Goal: Information Seeking & Learning: Learn about a topic

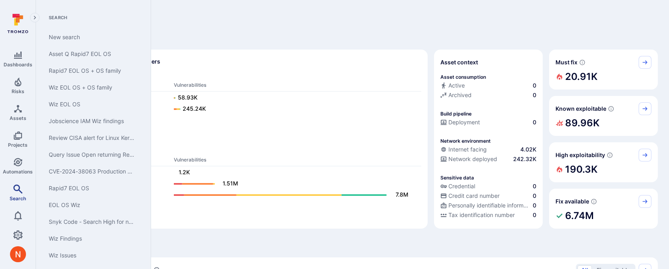
click at [18, 200] on link "Search" at bounding box center [18, 193] width 36 height 24
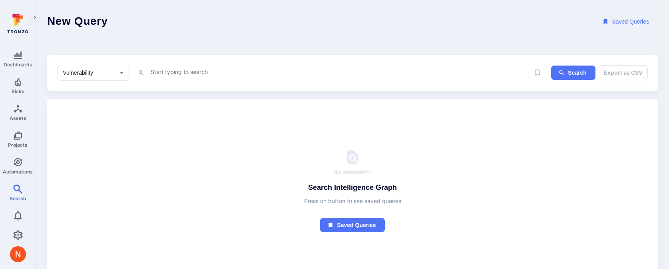
click at [191, 71] on textarea "Intelligence Graph search area" at bounding box center [340, 72] width 380 height 10
click at [193, 84] on li "wiz_asset_tag_ githu b_ref" at bounding box center [206, 87] width 102 height 11
type textarea "wiz_asset_tag_github_ref != None"
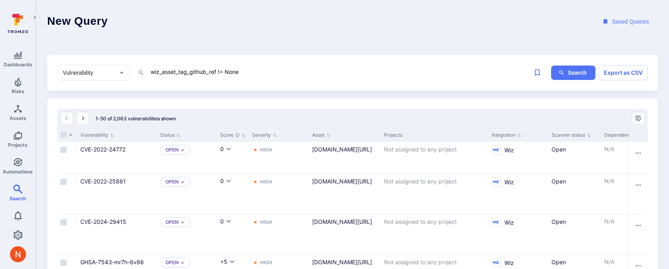
click at [110, 151] on link "CVE-2022-24772" at bounding box center [102, 149] width 45 height 7
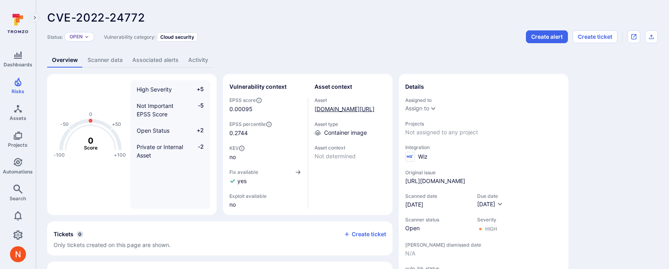
click at [355, 112] on link "gcr.io/fyre-dev/fyre-sync@sha256:f2d5ddd129b9e260a3267fcf4504244a02e382e8e424cc…" at bounding box center [345, 109] width 60 height 7
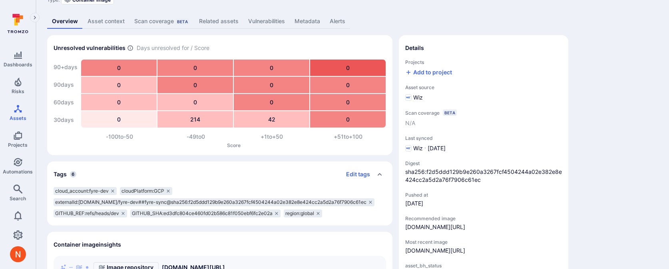
scroll to position [20, 0]
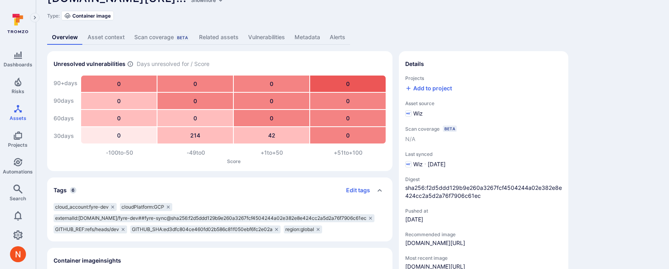
click at [297, 40] on link "Metadata" at bounding box center [307, 37] width 35 height 15
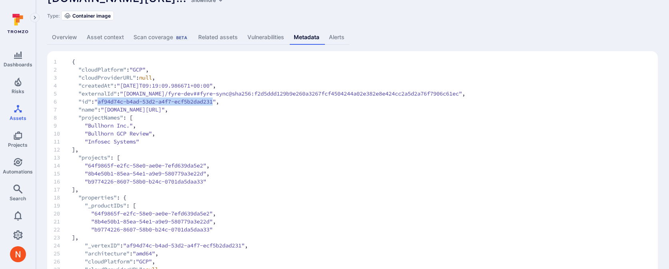
drag, startPoint x: 102, startPoint y: 102, endPoint x: 222, endPoint y: 100, distance: 119.9
click at [216, 100] on span ""af94d74c-b4ad-53d2-a4f7-ecf5b2dad231"" at bounding box center [155, 102] width 122 height 8
copy span "af94d74c-b4ad-53d2-a4f7-ecf5b2dad231"
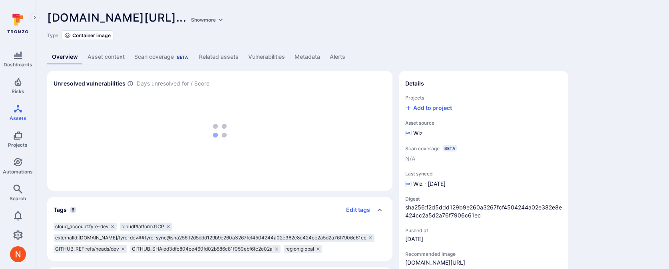
scroll to position [20, 0]
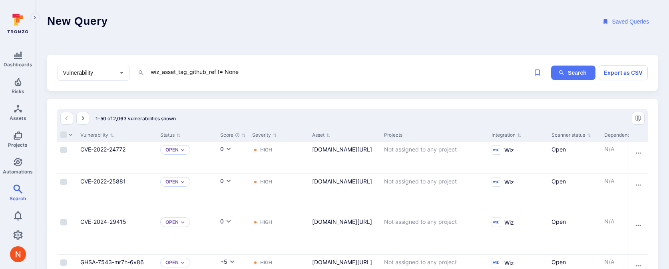
scroll to position [0, 217]
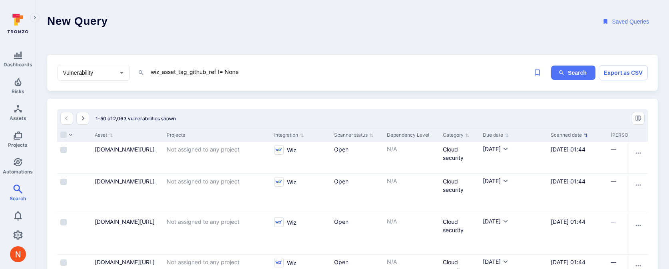
click at [572, 134] on button "Scanned date" at bounding box center [569, 135] width 37 height 6
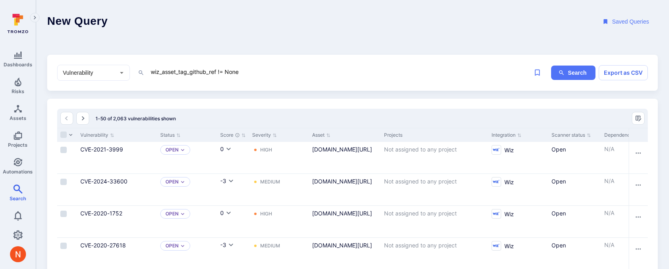
click at [572, 134] on button "Scanner status" at bounding box center [572, 135] width 40 height 6
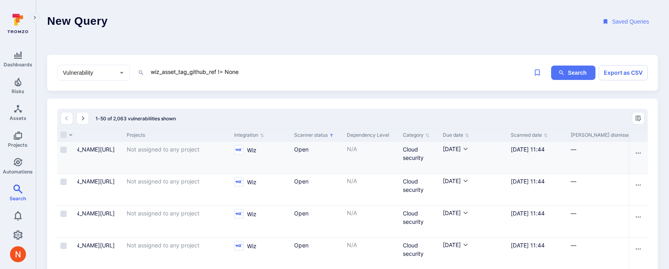
scroll to position [0, 264]
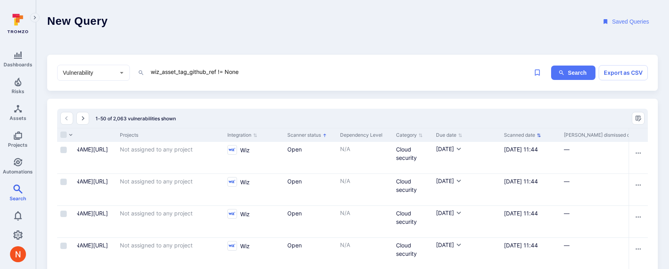
click at [510, 132] on button "Scanned date" at bounding box center [522, 135] width 37 height 6
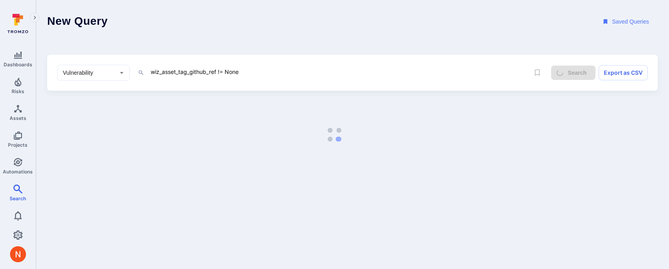
click at [464, 35] on header "New Query Saved Queries" at bounding box center [352, 22] width 633 height 44
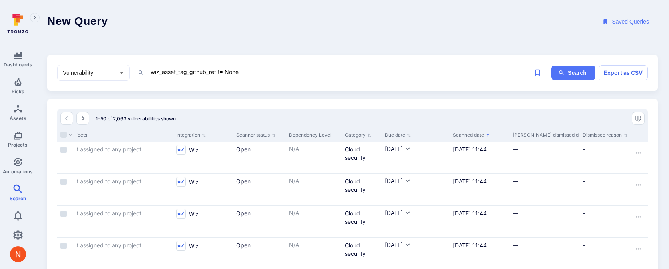
scroll to position [0, 367]
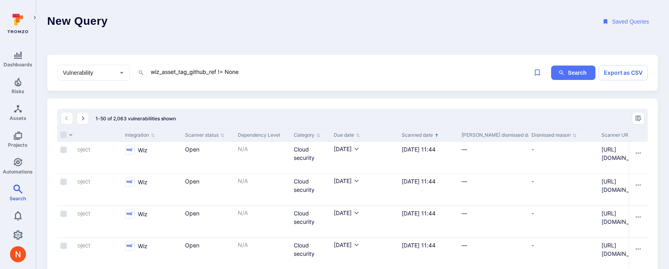
click at [429, 137] on button "Scanned date" at bounding box center [420, 135] width 37 height 6
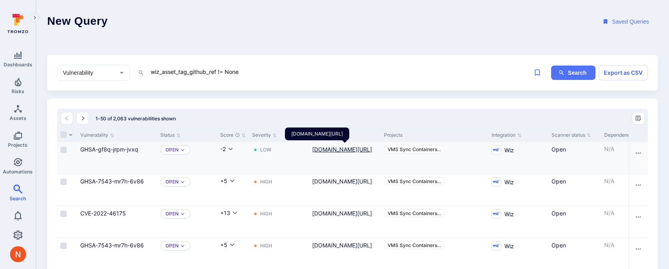
click at [342, 151] on link "gcr.io/fyre-dev/fyre-sync@sha256:5849a2c9087c38e0c1f75db981db5c803e813e67d62516…" at bounding box center [342, 149] width 60 height 7
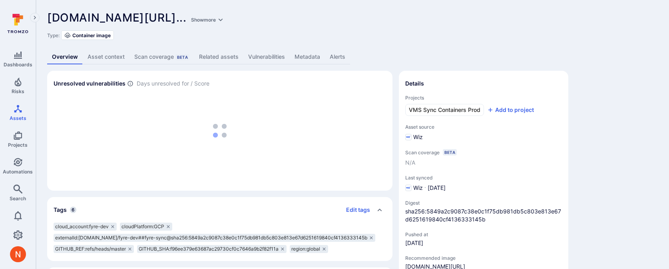
click at [322, 56] on link "Metadata" at bounding box center [307, 57] width 35 height 15
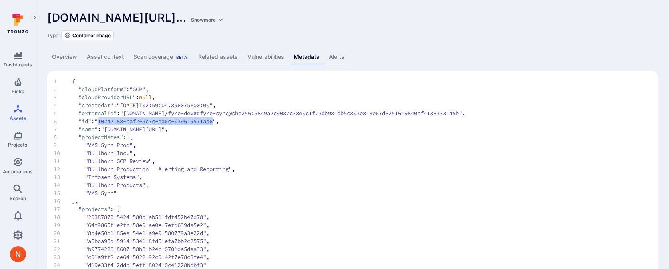
drag, startPoint x: 103, startPoint y: 121, endPoint x: 221, endPoint y: 120, distance: 118.7
click at [216, 120] on span ""10242188-caf2-5c7c-aa6c-039619571aa6"" at bounding box center [155, 121] width 122 height 8
copy span "10242188-caf2-5c7c-aa6c-039619571aa6"
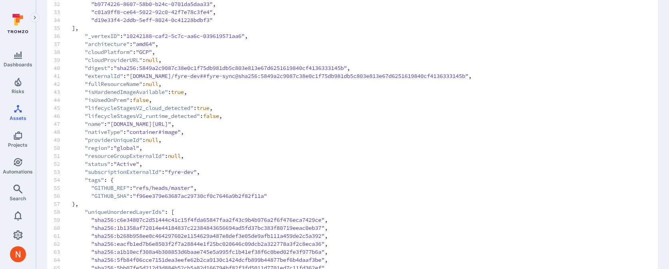
scroll to position [333, 0]
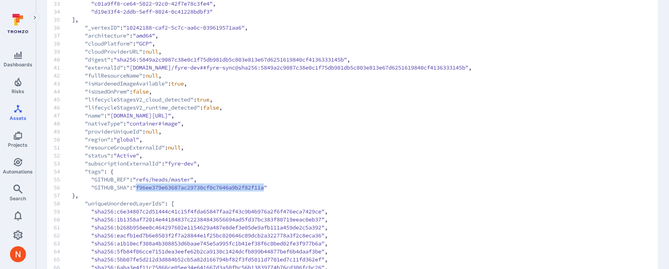
drag, startPoint x: 143, startPoint y: 186, endPoint x: 275, endPoint y: 186, distance: 132.3
click at [267, 186] on span ""f96ee379e63687ac29730cf0c7646a9b2f82f11a"" at bounding box center [200, 187] width 134 height 8
copy span "f96ee379e63687ac29730cf0c7646a9b2f82f11a"
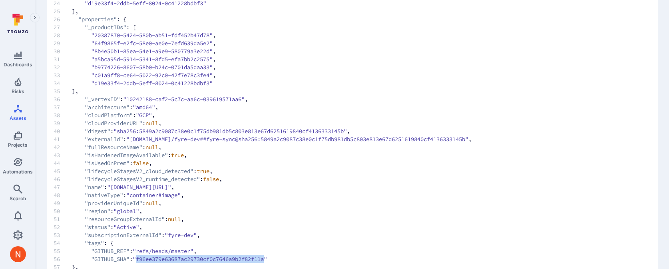
scroll to position [0, 0]
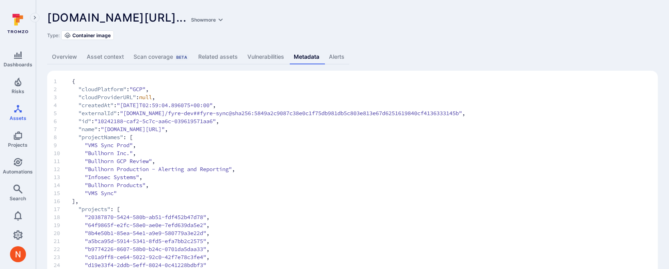
drag, startPoint x: 109, startPoint y: 130, endPoint x: 435, endPoint y: 126, distance: 326.2
click at [165, 126] on span ""gcr.io/fyre-dev/fyre-sync@sha256:5849a2c9087c38e0c1f75db981db5c803e813e67d6251…" at bounding box center [133, 129] width 64 height 8
copy span "gcr.io/fyre-dev/fyre-sync@sha256:5849a2c9087c38e0c1f75db981db5c803e813e67d62516…"
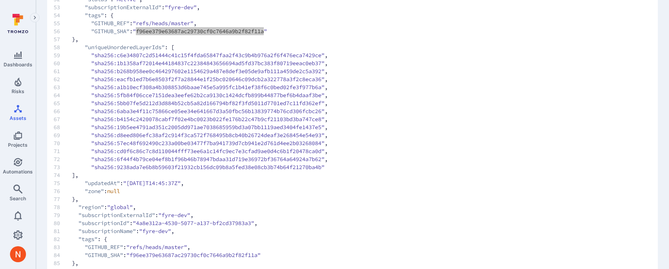
scroll to position [521, 0]
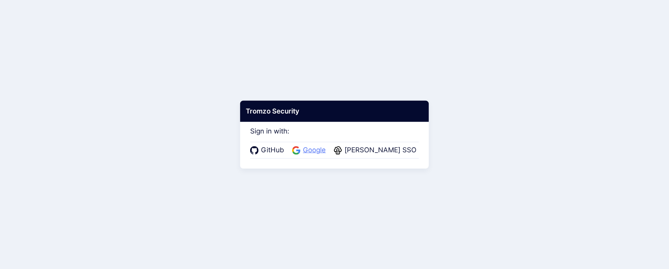
click at [311, 153] on span "Google" at bounding box center [315, 150] width 28 height 10
